Goal: Navigation & Orientation: Find specific page/section

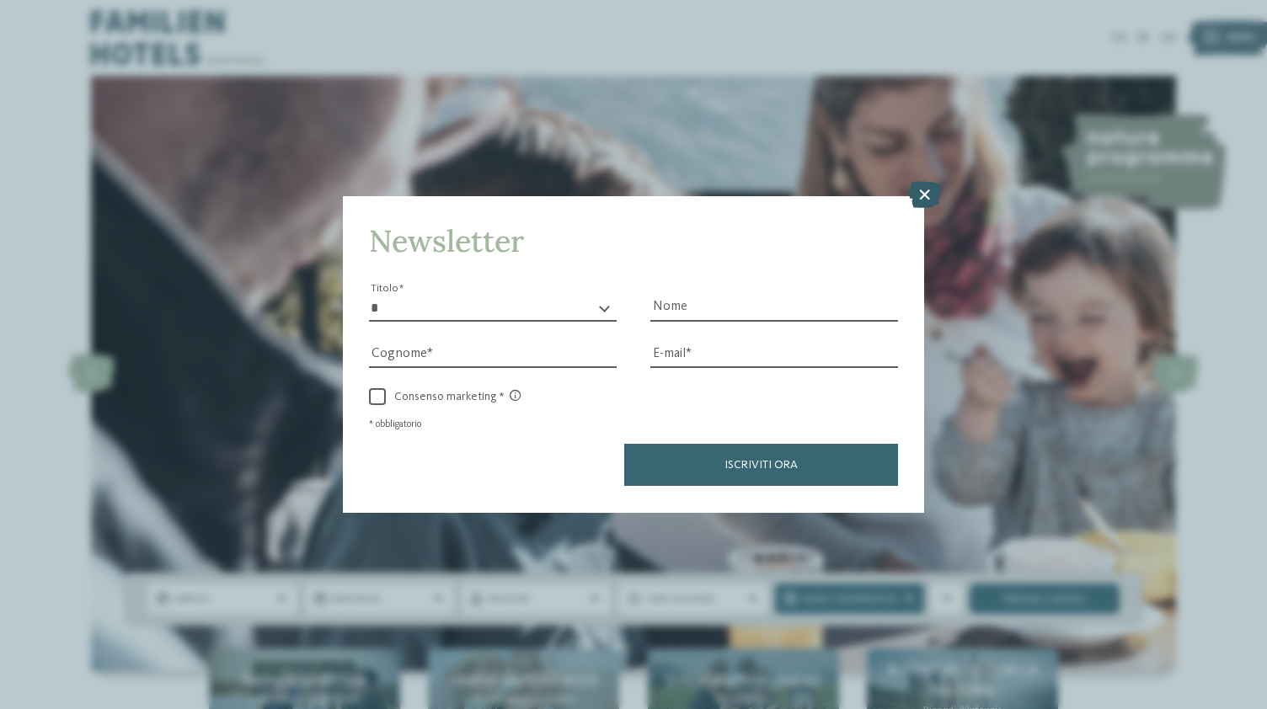
click at [926, 199] on icon at bounding box center [924, 195] width 33 height 27
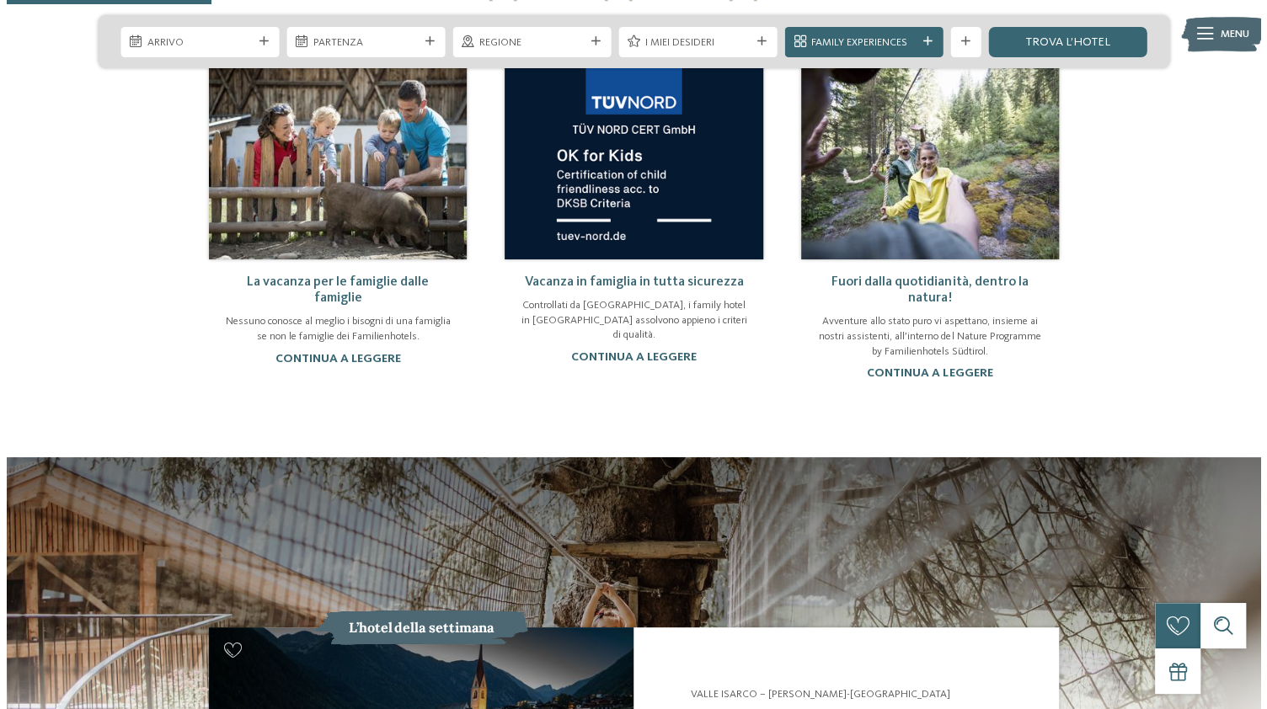
scroll to position [1347, 0]
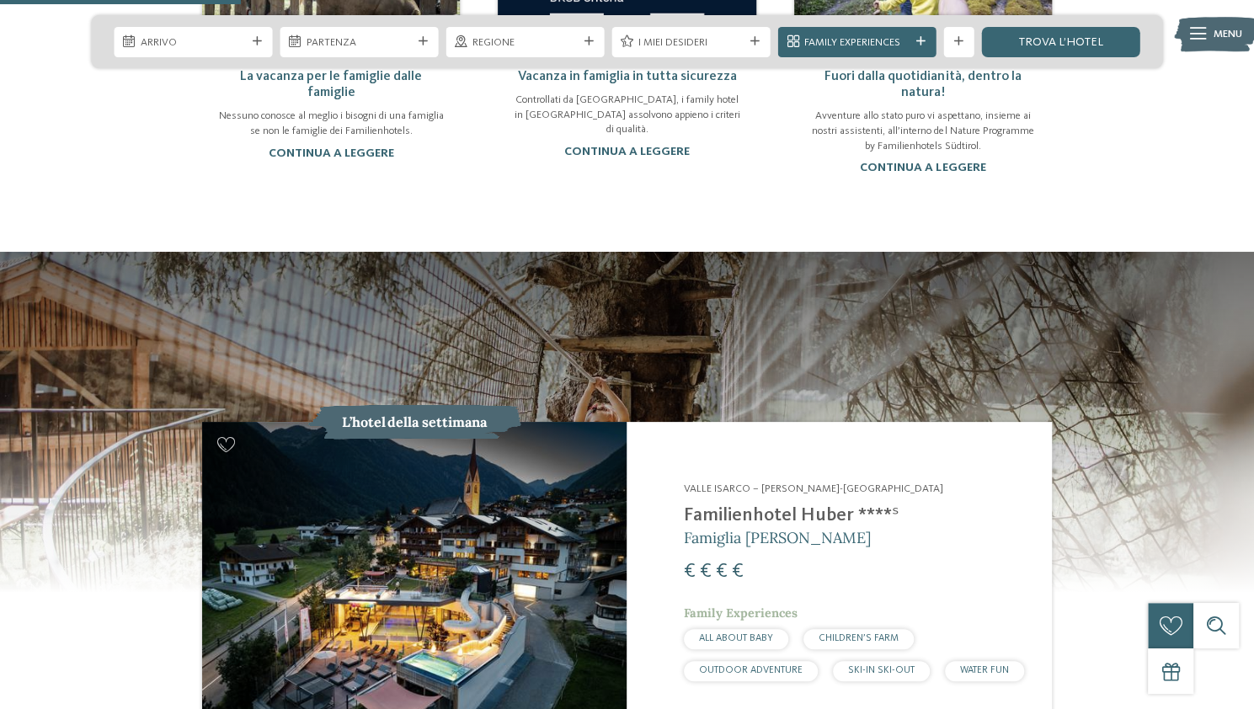
click at [1231, 36] on span "Menu" at bounding box center [1227, 34] width 29 height 15
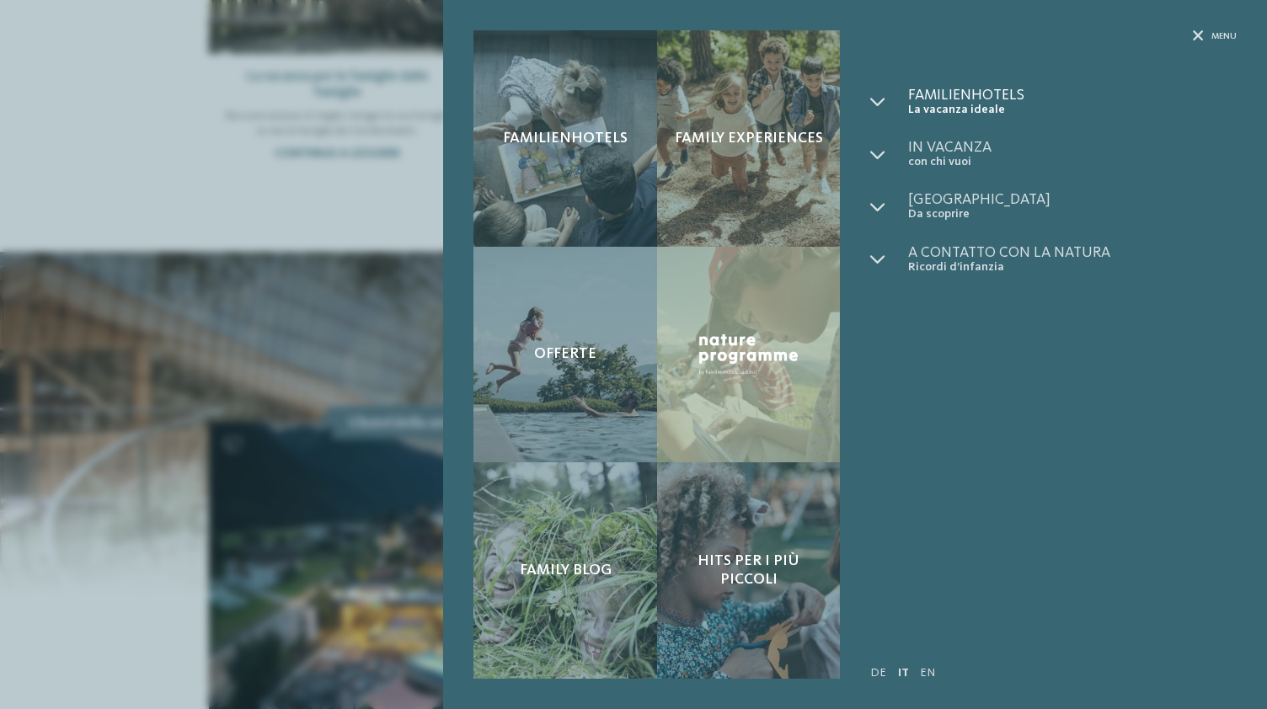
click at [960, 90] on span "Familienhotels" at bounding box center [1072, 95] width 328 height 15
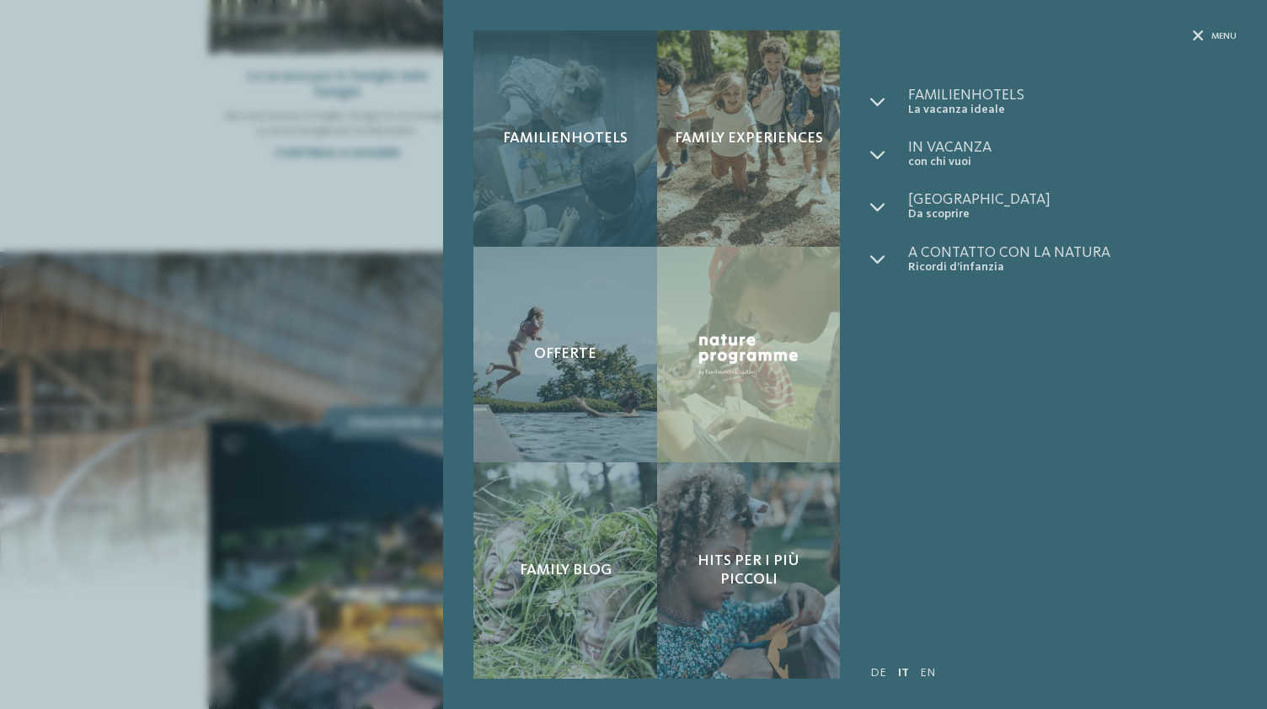
click at [574, 139] on span "Familienhotels" at bounding box center [565, 139] width 125 height 19
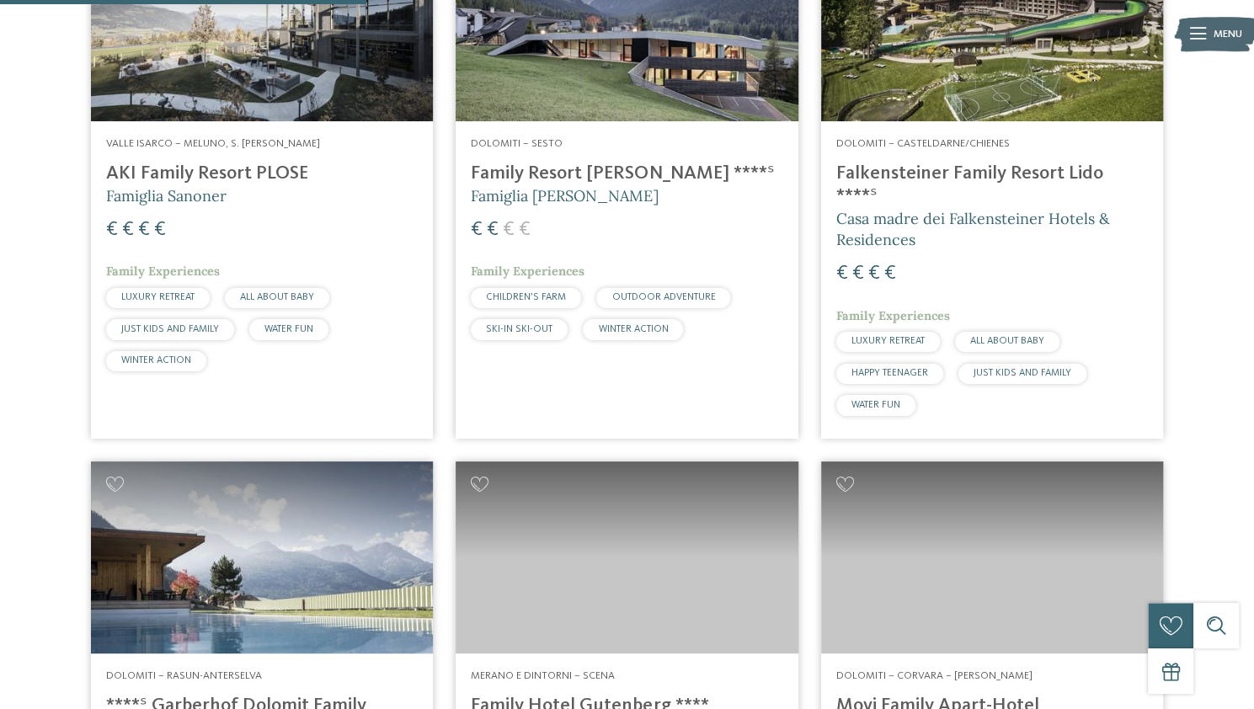
scroll to position [1347, 0]
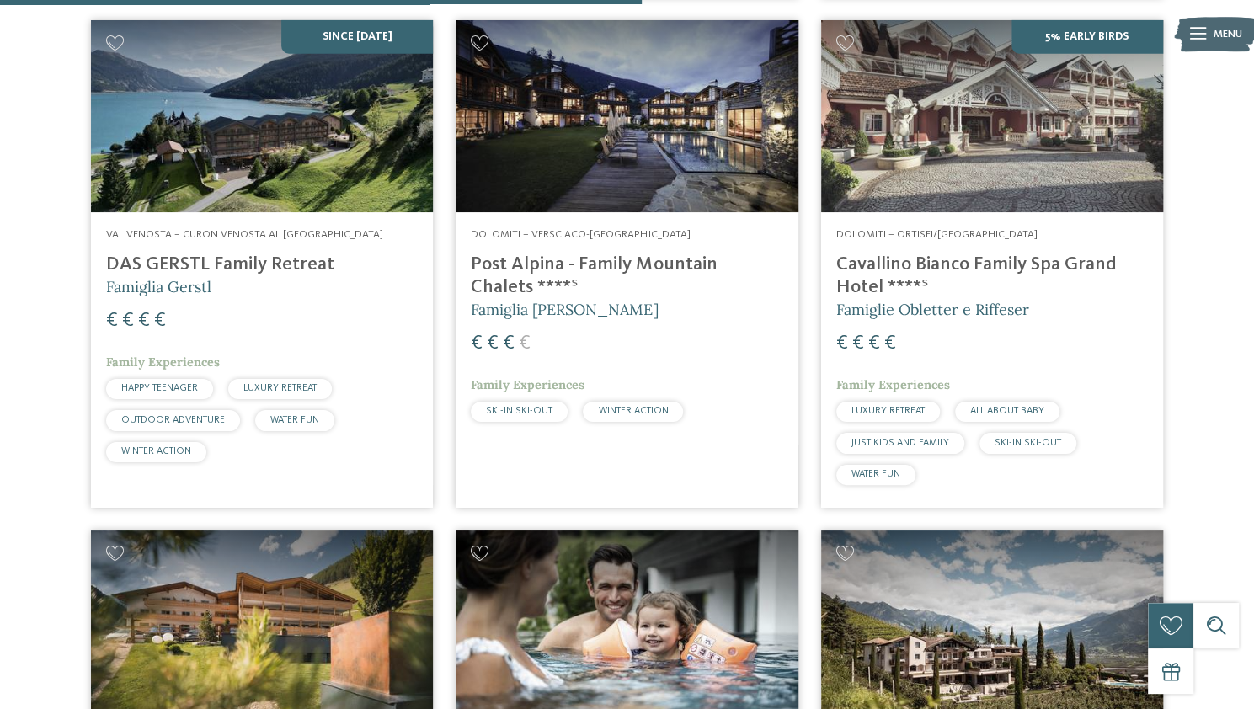
scroll to position [2611, 0]
